Goal: Obtain resource: Download file/media

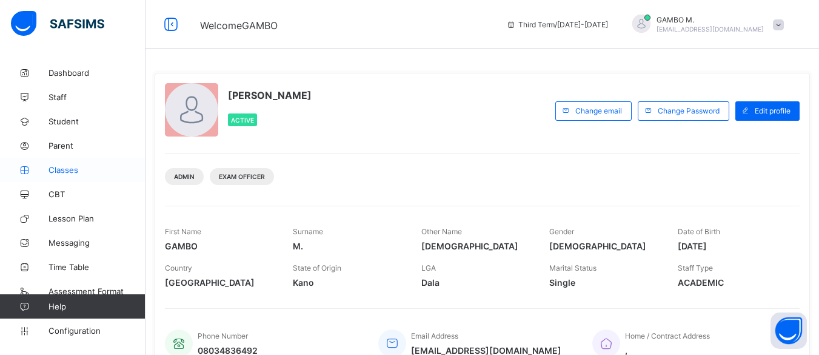
click at [63, 172] on span "Classes" at bounding box center [97, 170] width 97 height 10
click at [57, 105] on link "Staff" at bounding box center [73, 97] width 146 height 24
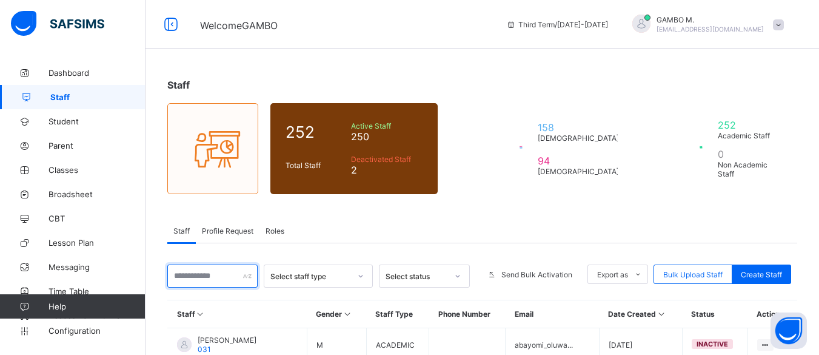
click at [207, 275] on input "text" at bounding box center [212, 275] width 90 height 23
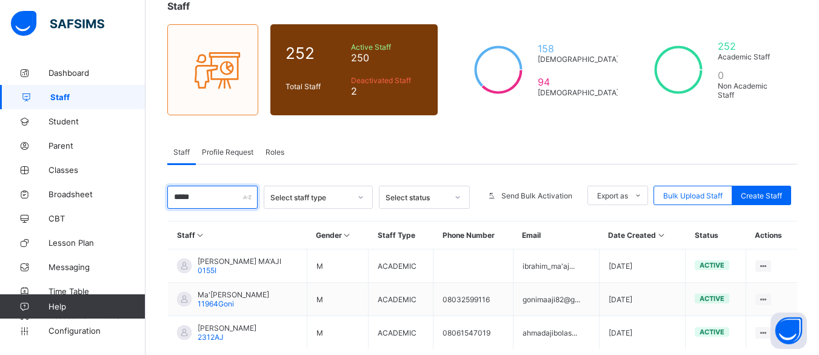
scroll to position [84, 0]
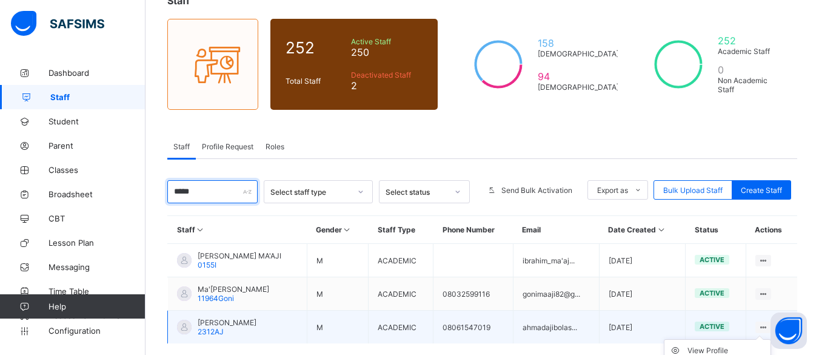
type input "*****"
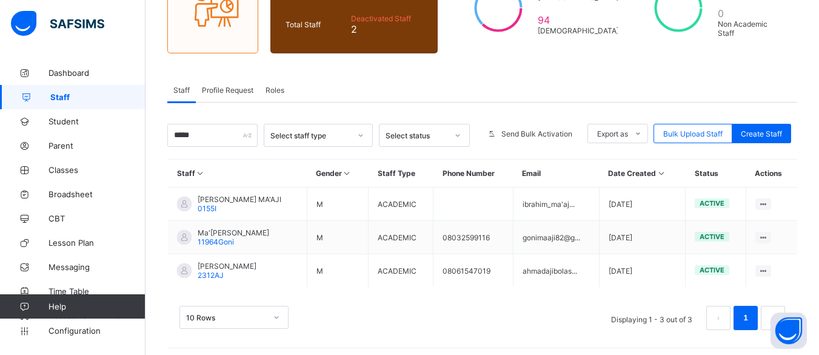
scroll to position [143, 0]
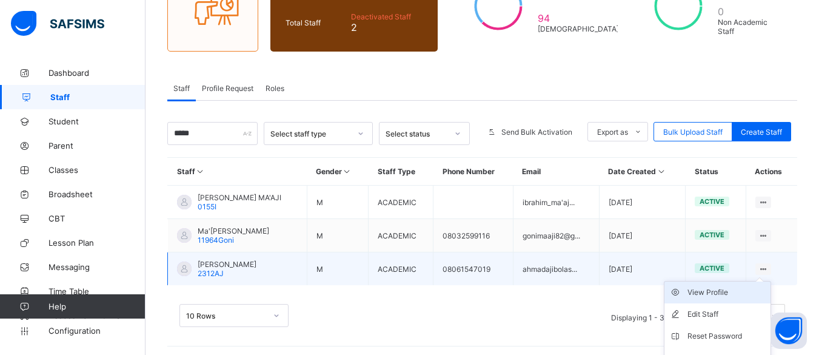
click at [731, 294] on div "View Profile" at bounding box center [727, 292] width 78 height 12
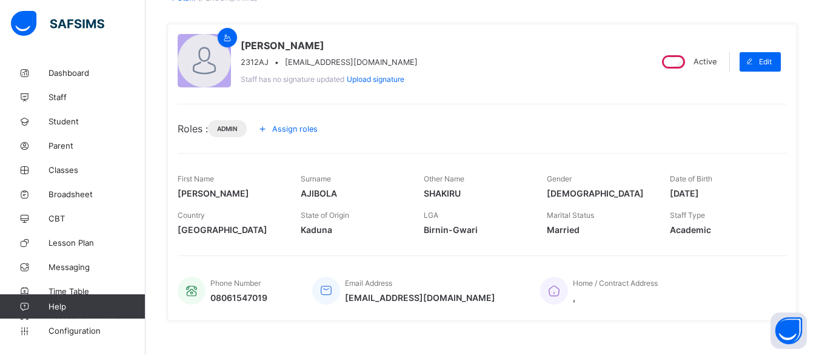
scroll to position [84, 0]
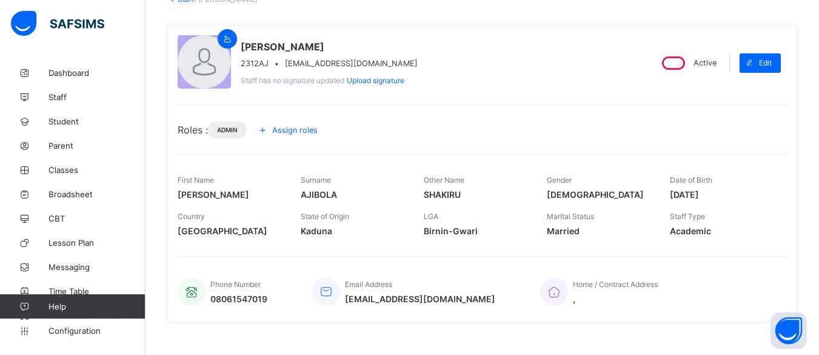
click at [282, 132] on span "Assign roles" at bounding box center [294, 130] width 45 height 9
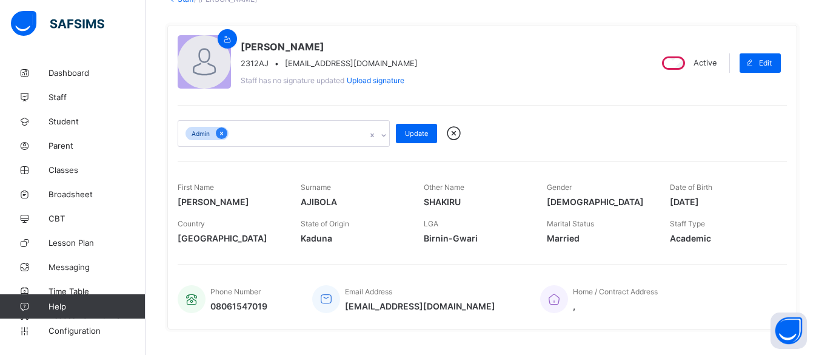
click at [220, 132] on icon at bounding box center [221, 133] width 7 height 8
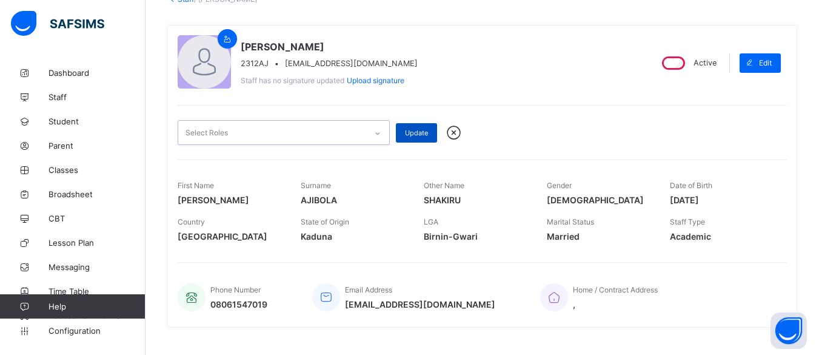
click at [406, 131] on span "Update" at bounding box center [416, 133] width 23 height 8
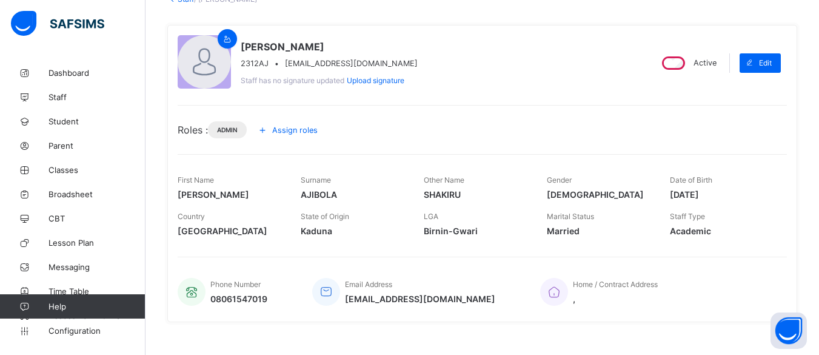
click at [288, 133] on span "Assign roles" at bounding box center [294, 130] width 45 height 9
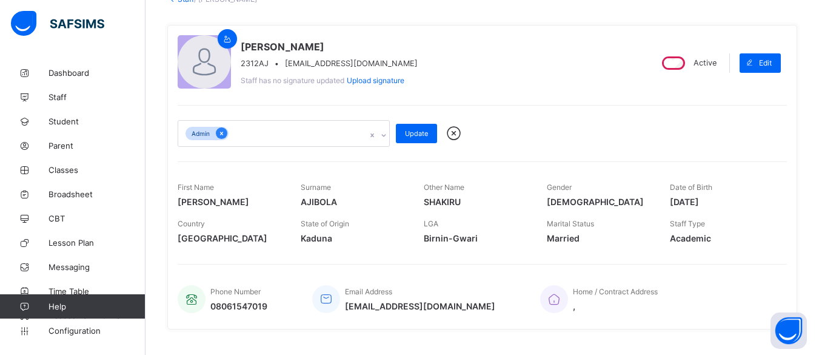
click at [222, 131] on icon at bounding box center [221, 133] width 7 height 8
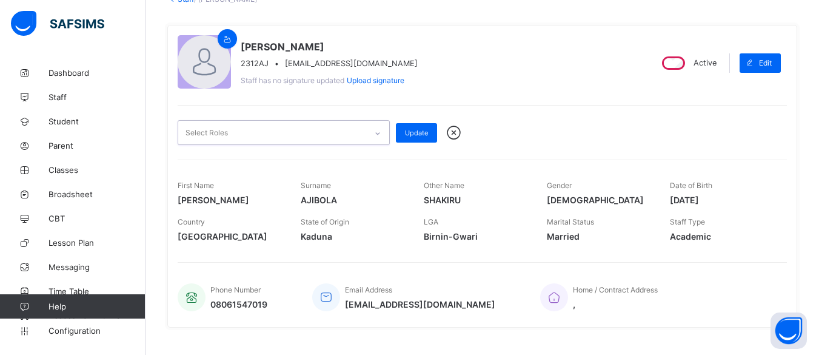
click at [378, 131] on icon at bounding box center [377, 133] width 7 height 12
click at [378, 133] on icon at bounding box center [378, 134] width 4 height 2
click at [408, 132] on span "Update" at bounding box center [416, 133] width 23 height 8
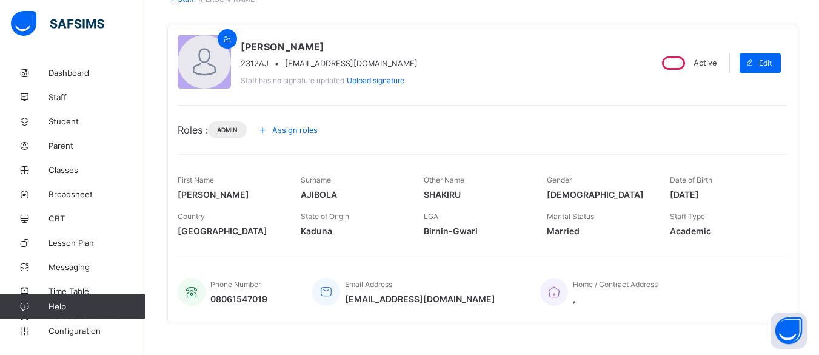
drag, startPoint x: 226, startPoint y: 130, endPoint x: 206, endPoint y: 130, distance: 19.4
click at [206, 130] on span "Roles :" at bounding box center [193, 130] width 30 height 12
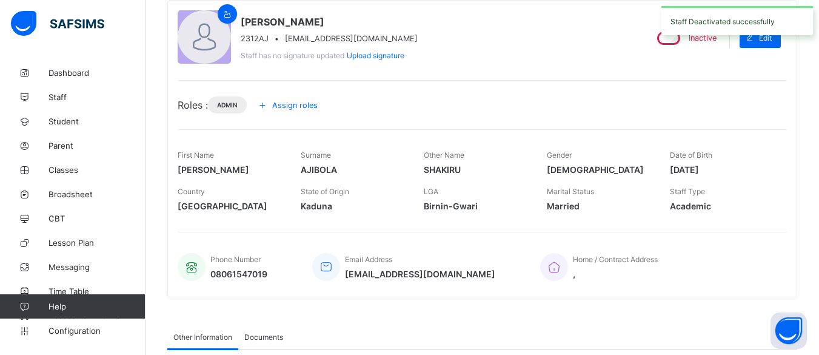
scroll to position [19, 0]
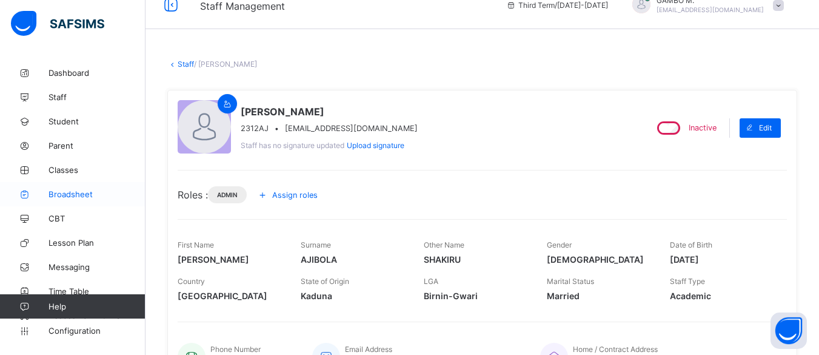
click at [70, 193] on span "Broadsheet" at bounding box center [97, 194] width 97 height 10
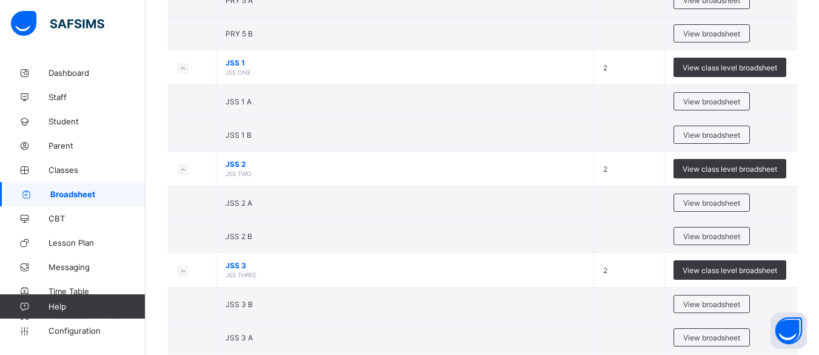
scroll to position [909, 0]
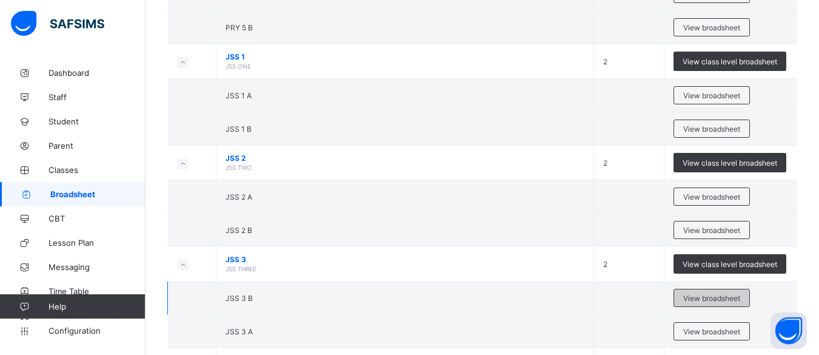
click at [715, 301] on span "View broadsheet" at bounding box center [712, 298] width 57 height 9
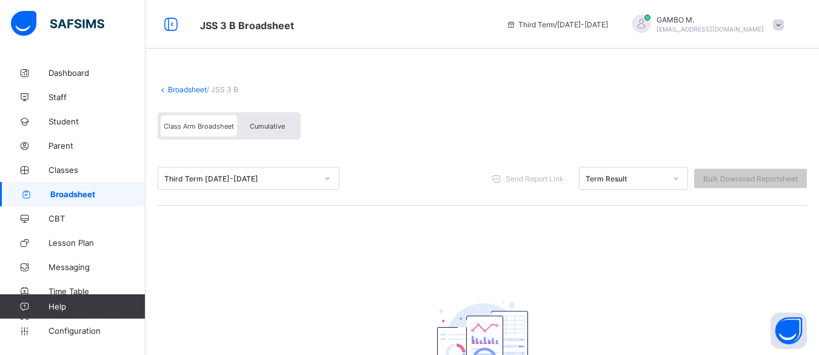
click at [258, 126] on span "Cumulative" at bounding box center [267, 126] width 35 height 8
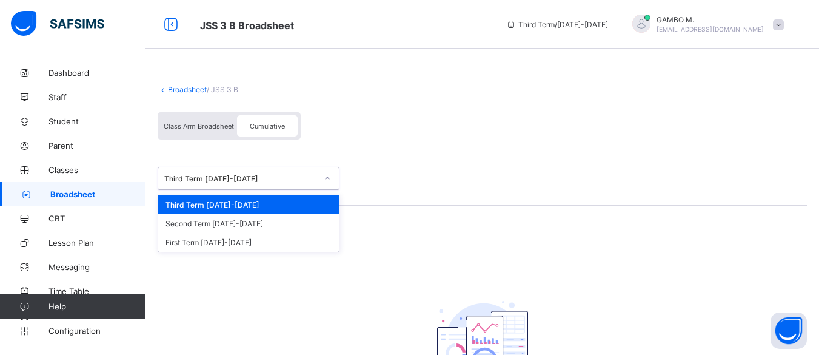
click at [292, 178] on div "Third Term 2024-2025" at bounding box center [240, 178] width 153 height 9
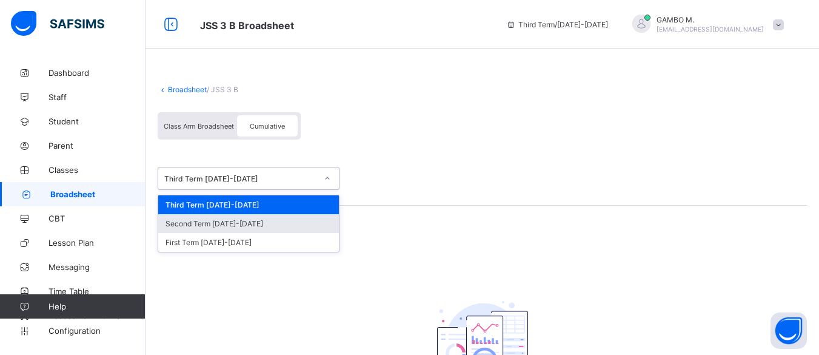
click at [279, 221] on div "Second Term 2024-2025" at bounding box center [248, 223] width 181 height 19
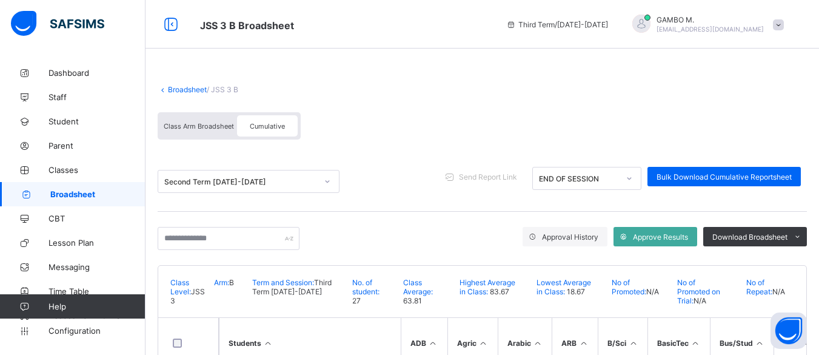
click at [203, 124] on span "Class Arm Broadsheet" at bounding box center [199, 126] width 70 height 8
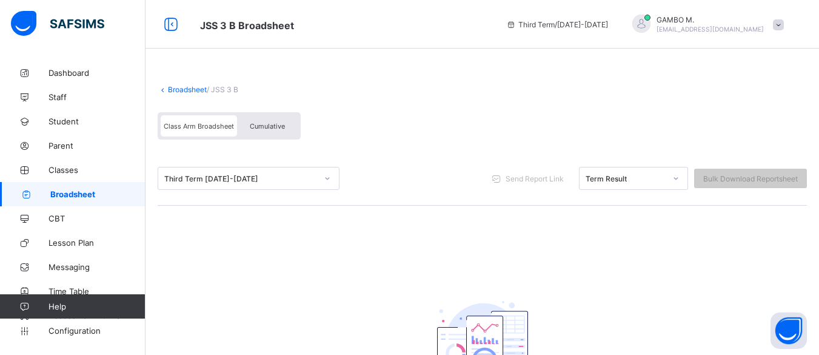
click at [650, 174] on div "Term Result" at bounding box center [626, 178] width 80 height 9
click at [295, 178] on div "Third Term 2024-2025" at bounding box center [240, 178] width 153 height 9
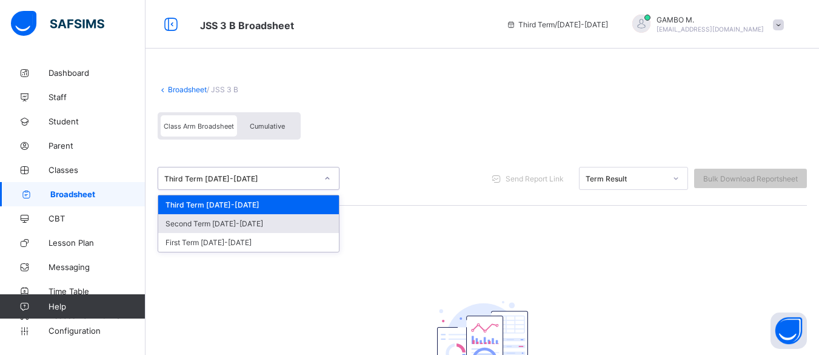
click at [245, 219] on div "Second Term 2024-2025" at bounding box center [248, 223] width 181 height 19
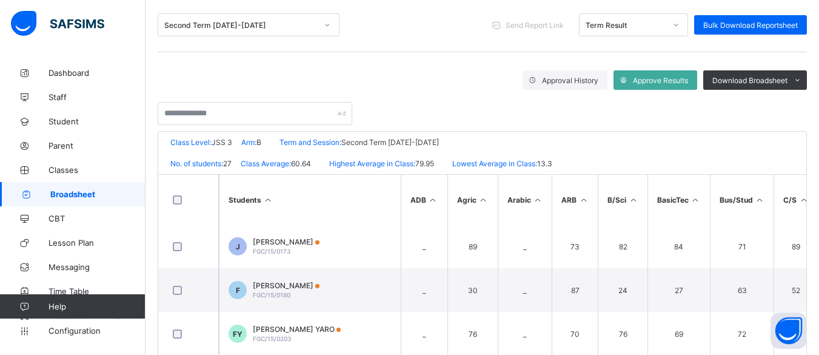
scroll to position [311, 0]
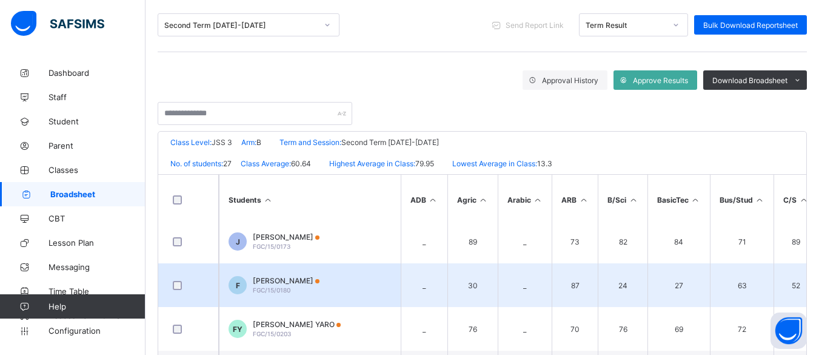
click at [286, 280] on span "[PERSON_NAME]" at bounding box center [286, 280] width 67 height 9
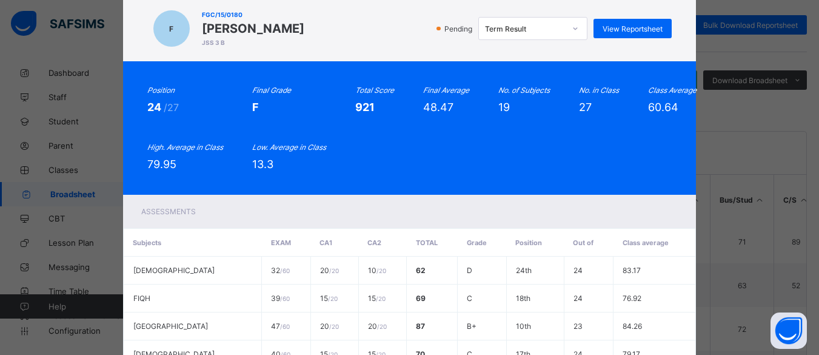
scroll to position [47, 0]
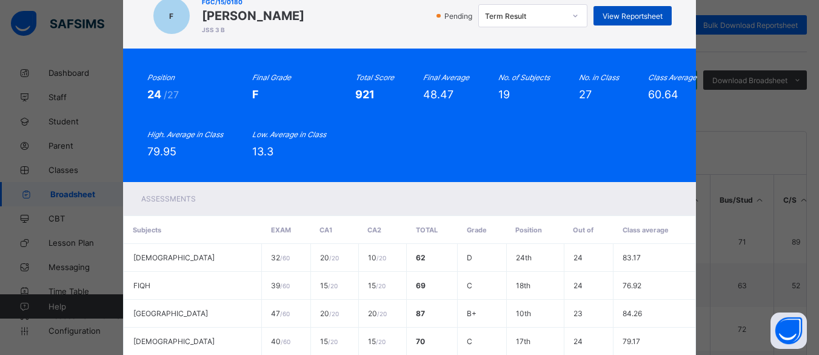
click at [624, 15] on span "View Reportsheet" at bounding box center [633, 16] width 60 height 9
click at [527, 15] on div "Term Result" at bounding box center [525, 16] width 80 height 9
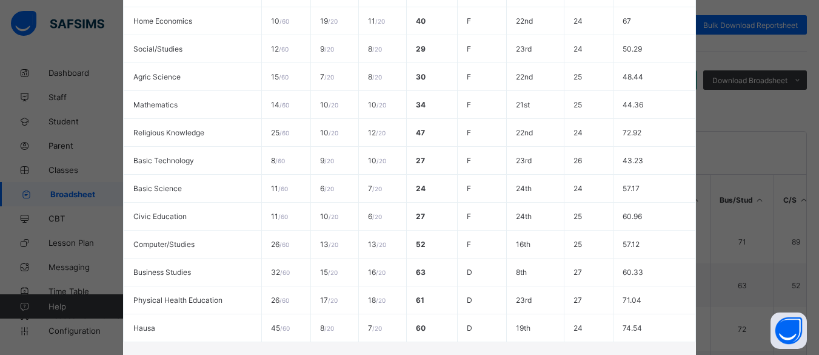
scroll to position [568, 0]
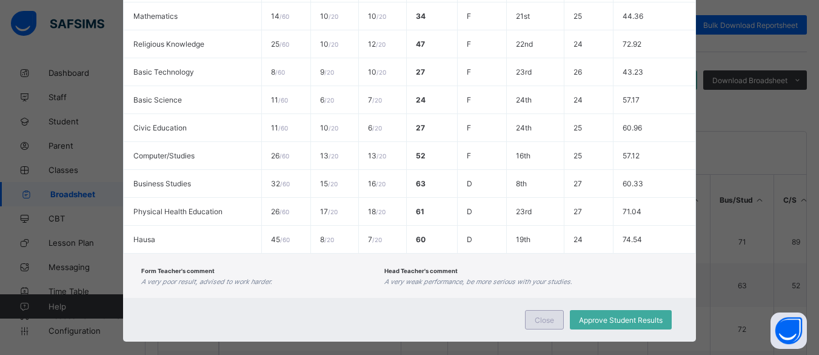
click at [539, 310] on div "Close" at bounding box center [544, 319] width 39 height 19
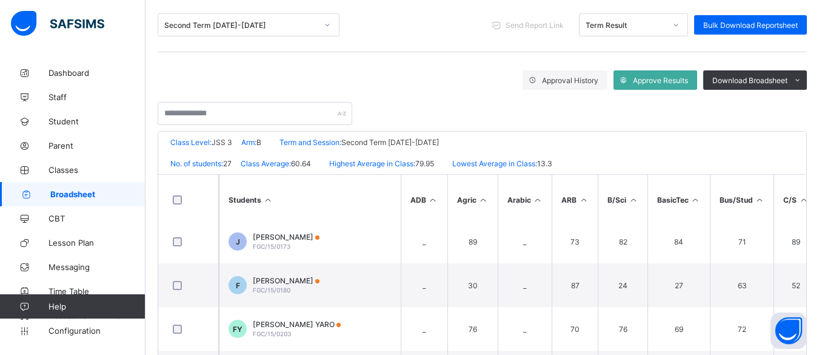
click at [295, 25] on div "Second Term 2024-2025" at bounding box center [240, 25] width 153 height 9
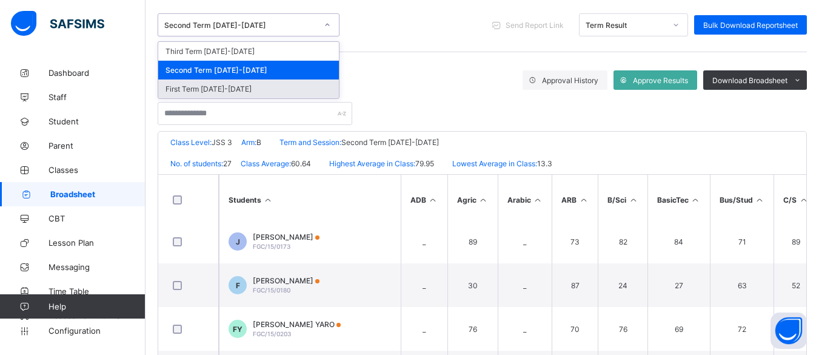
click at [267, 84] on div "First Term 2024-2025" at bounding box center [248, 88] width 181 height 19
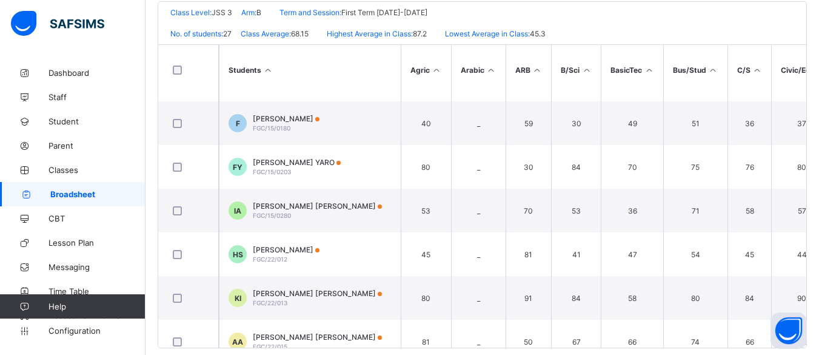
scroll to position [328, 0]
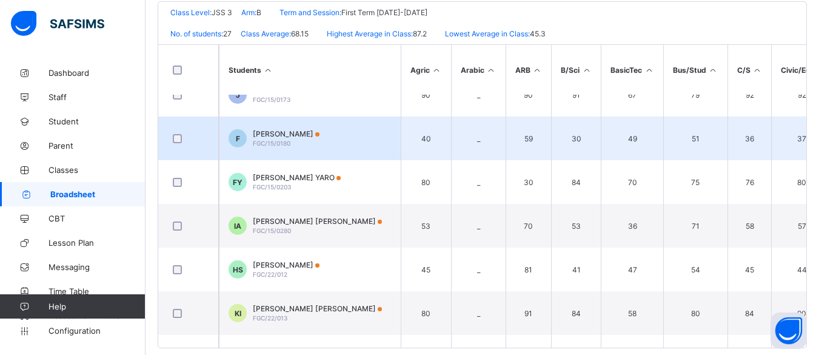
click at [320, 141] on div "FATIMA ABDULLAHI FGC/15/0180" at bounding box center [286, 138] width 67 height 18
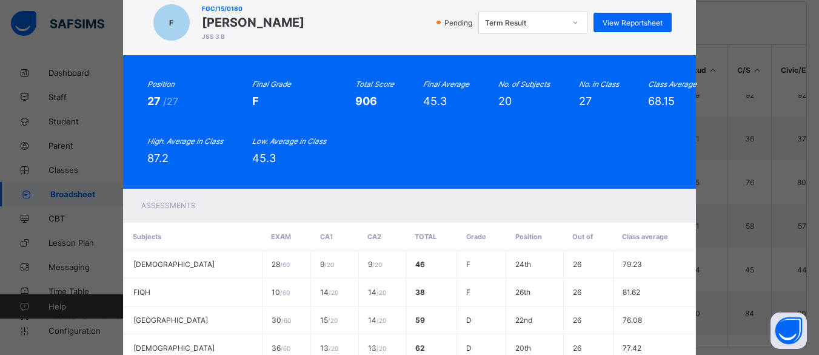
scroll to position [34, 0]
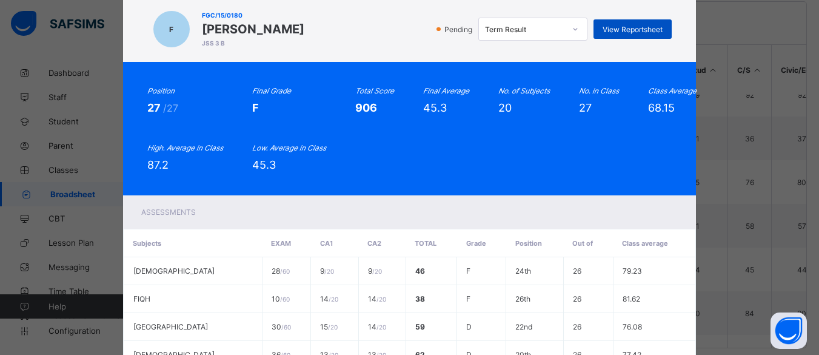
click at [659, 32] on span "View Reportsheet" at bounding box center [633, 29] width 60 height 9
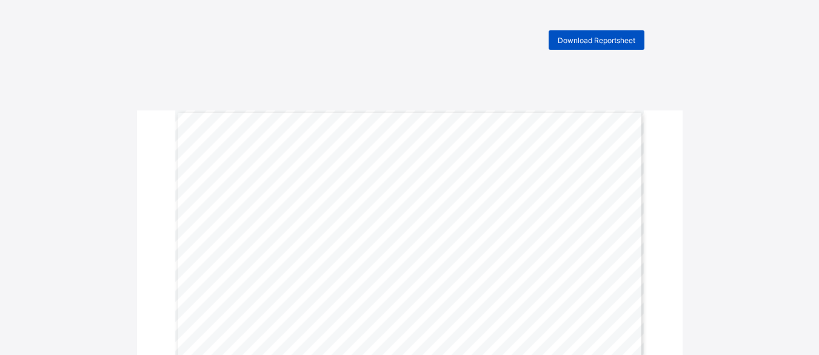
click at [604, 34] on div "Download Reportsheet" at bounding box center [597, 39] width 96 height 19
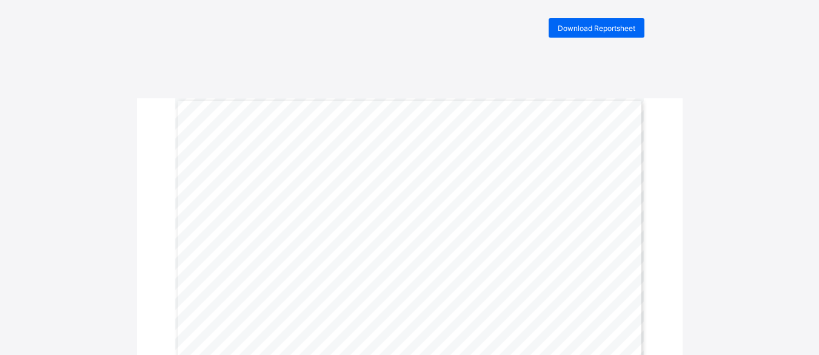
scroll to position [9, 0]
click at [595, 27] on span "Download Reportsheet" at bounding box center [597, 31] width 78 height 9
